Goal: Task Accomplishment & Management: Use online tool/utility

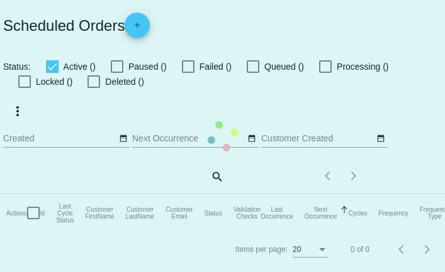
checkbox input "true"
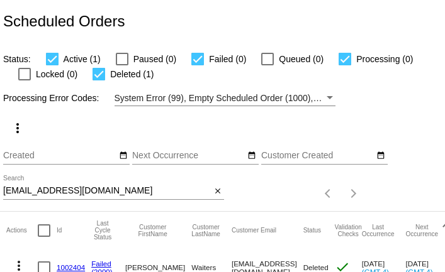
click at [148, 186] on div "tracywaiters@yahoo.com Search" at bounding box center [107, 188] width 208 height 25
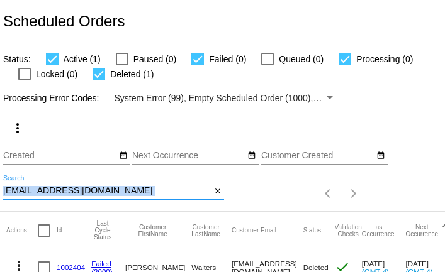
click at [148, 186] on div "tracywaiters@yahoo.com Search" at bounding box center [107, 188] width 208 height 25
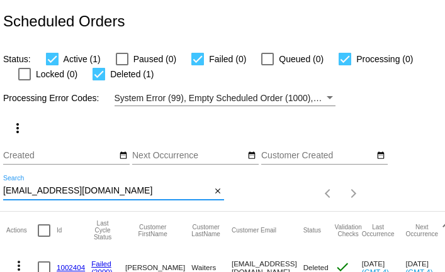
click at [144, 196] on input "tracywaiters@yahoo.com" at bounding box center [107, 191] width 208 height 10
paste input "Lise2314@gmail"
type input "Lise2314@gmail.com"
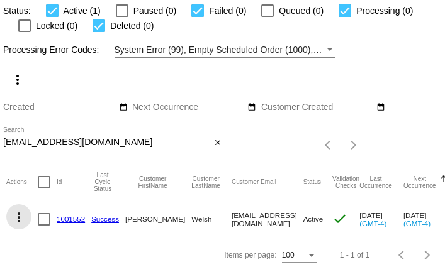
click at [23, 216] on mat-icon "more_vert" at bounding box center [18, 217] width 15 height 15
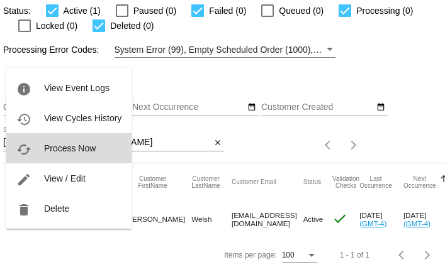
click at [65, 154] on span "Process Now" at bounding box center [70, 148] width 52 height 10
